Goal: Check status: Check status

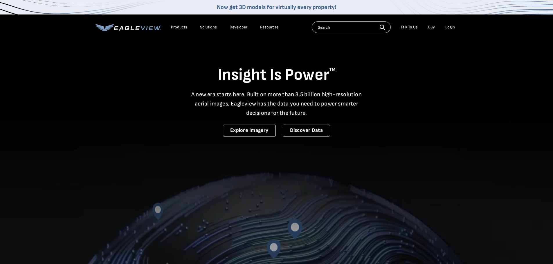
click at [452, 31] on li "Login" at bounding box center [449, 27] width 15 height 9
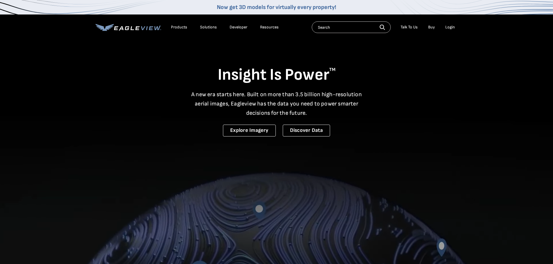
click at [454, 27] on div "Login" at bounding box center [450, 27] width 10 height 5
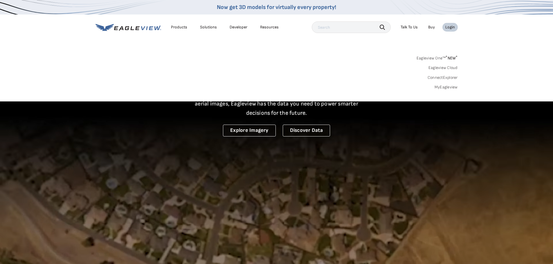
click at [447, 88] on link "MyEagleview" at bounding box center [445, 87] width 23 height 5
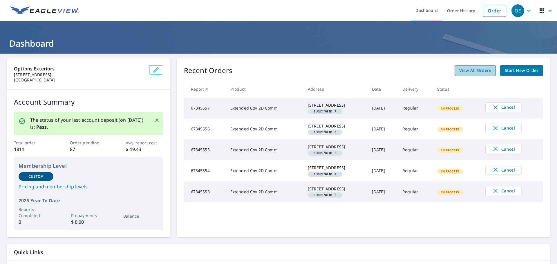
click at [464, 69] on span "View All Orders" at bounding box center [475, 70] width 32 height 7
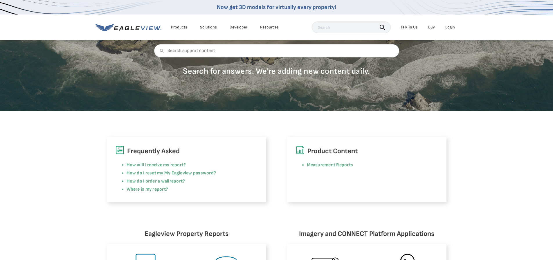
scroll to position [174, 0]
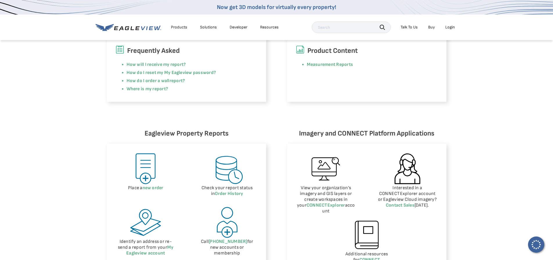
click at [533, 242] on div "Eagleview Property Reports Place a new order Check your report status in Order …" at bounding box center [276, 243] width 553 height 283
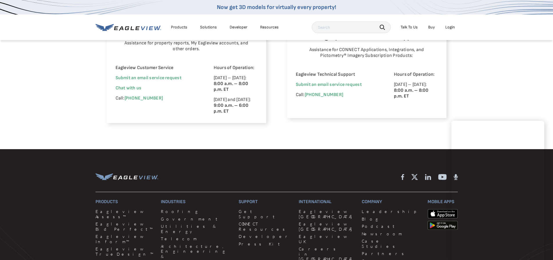
scroll to position [533, 0]
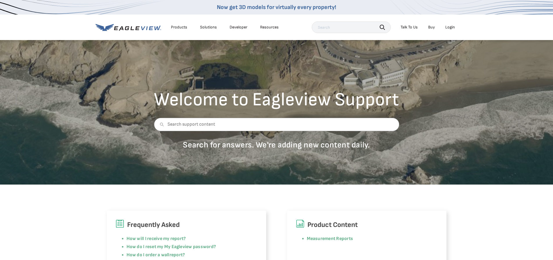
click at [450, 24] on li "Login" at bounding box center [449, 27] width 15 height 9
click at [450, 28] on div "Login" at bounding box center [450, 27] width 10 height 5
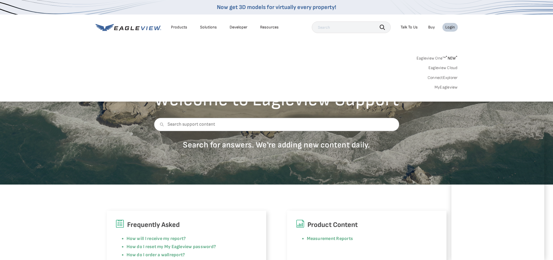
click at [445, 88] on link "MyEagleview" at bounding box center [445, 87] width 23 height 5
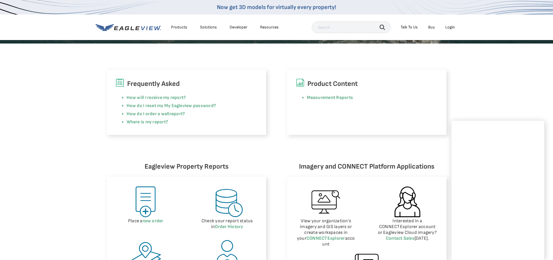
scroll to position [174, 0]
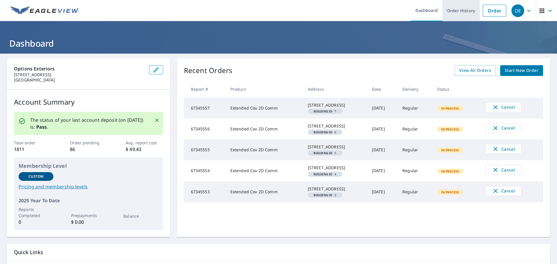
click at [461, 13] on link "Order History" at bounding box center [461, 10] width 37 height 21
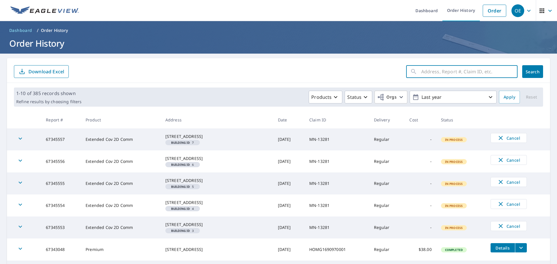
click at [434, 75] on input "text" at bounding box center [469, 72] width 96 height 16
paste input "67299692"
type input "67299692"
click button "Search" at bounding box center [532, 71] width 21 height 13
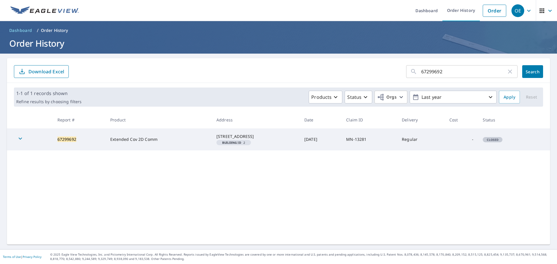
click at [508, 72] on icon "button" at bounding box center [510, 71] width 7 height 7
click at [423, 10] on link "Dashboard" at bounding box center [427, 10] width 32 height 21
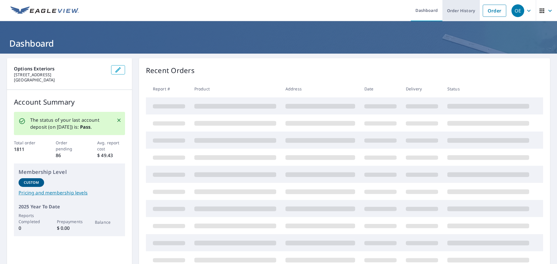
click at [451, 8] on link "Order History" at bounding box center [461, 10] width 37 height 21
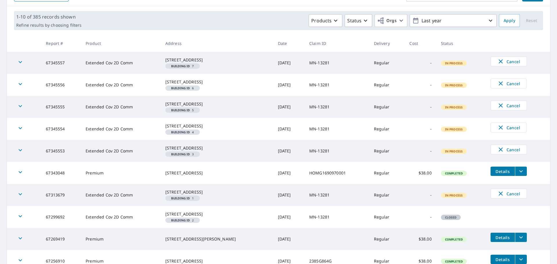
scroll to position [116, 0]
